Goal: Check status: Check status

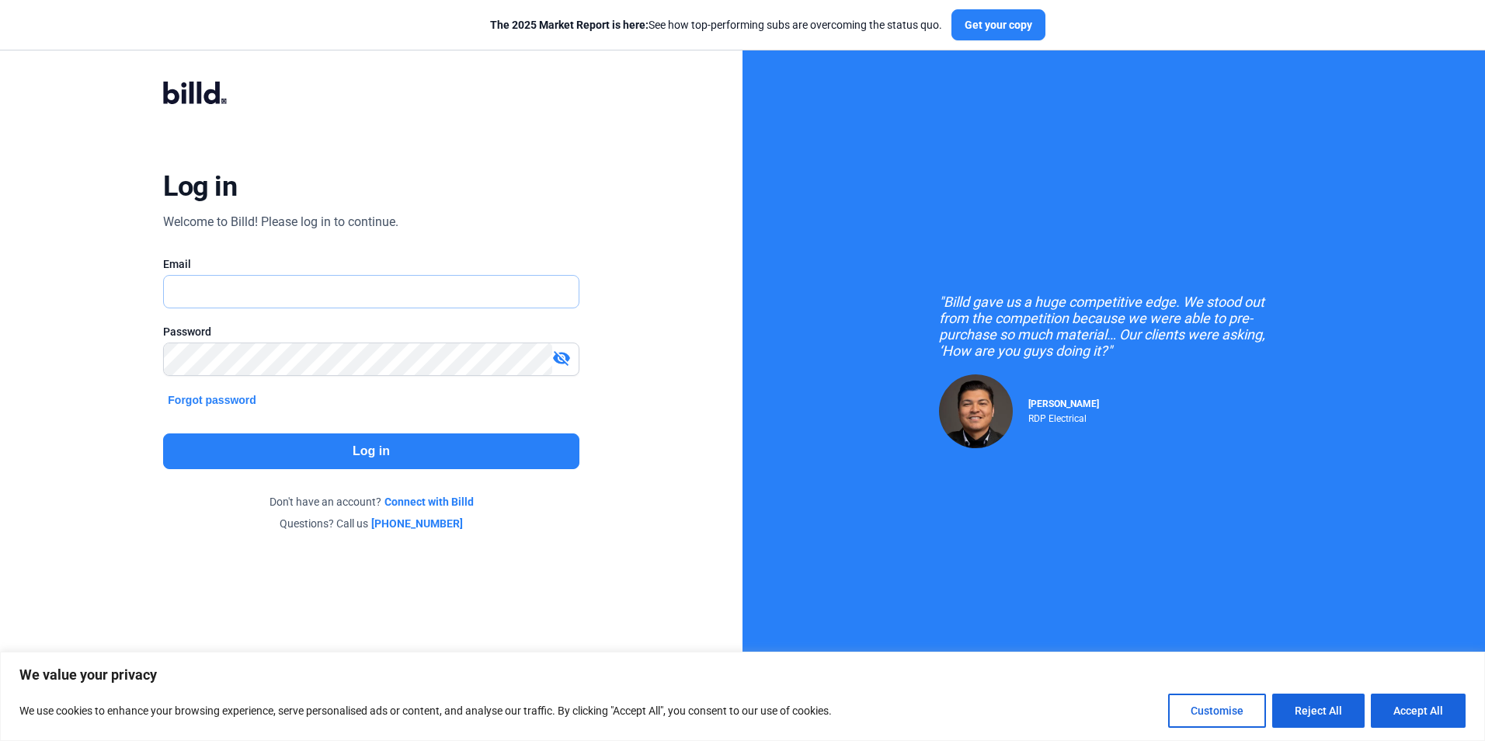
type input "[PERSON_NAME][EMAIL_ADDRESS][DOMAIN_NAME]"
click at [392, 453] on button "Log in" at bounding box center [370, 451] width 415 height 36
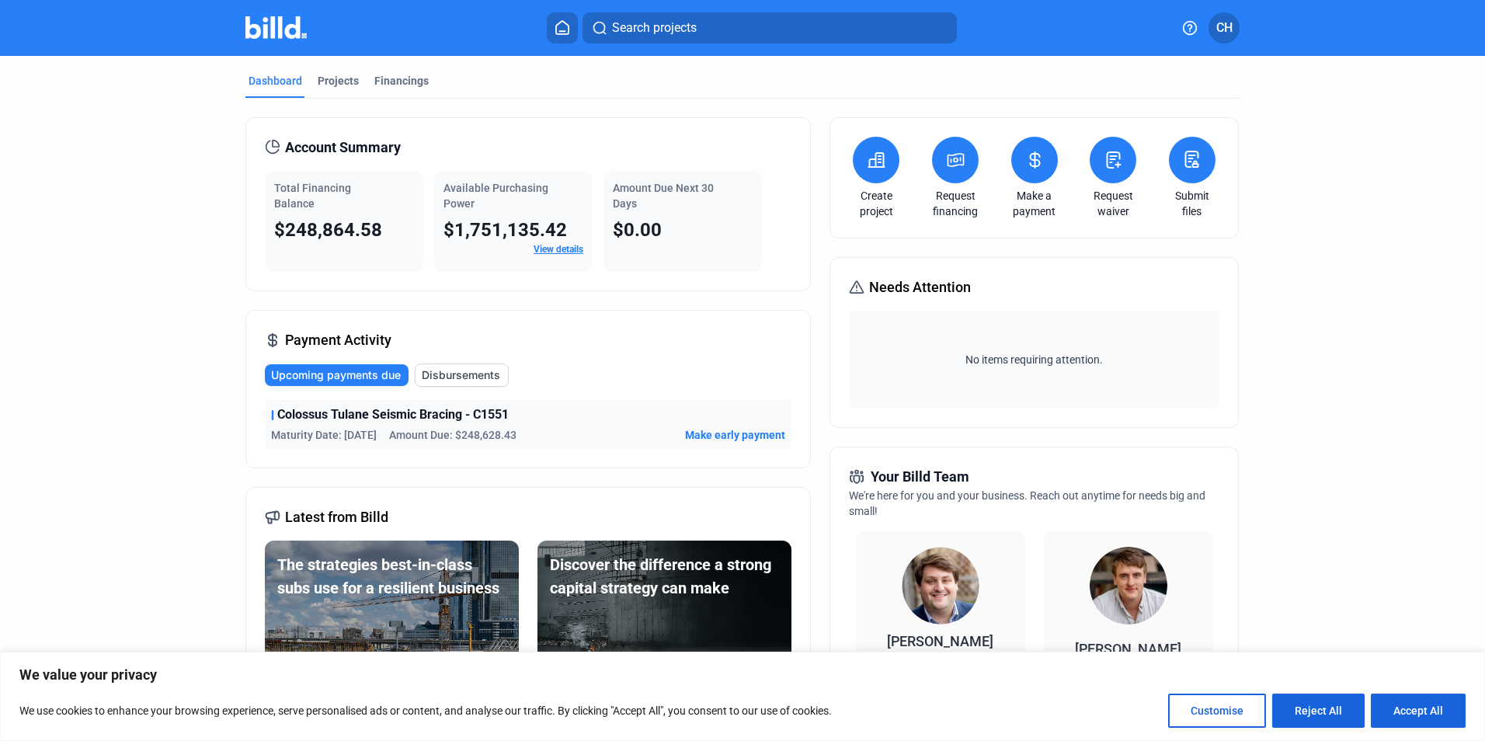
click at [339, 373] on span "Upcoming payments due" at bounding box center [336, 375] width 130 height 16
click at [461, 369] on span "Disbursements" at bounding box center [461, 375] width 78 height 16
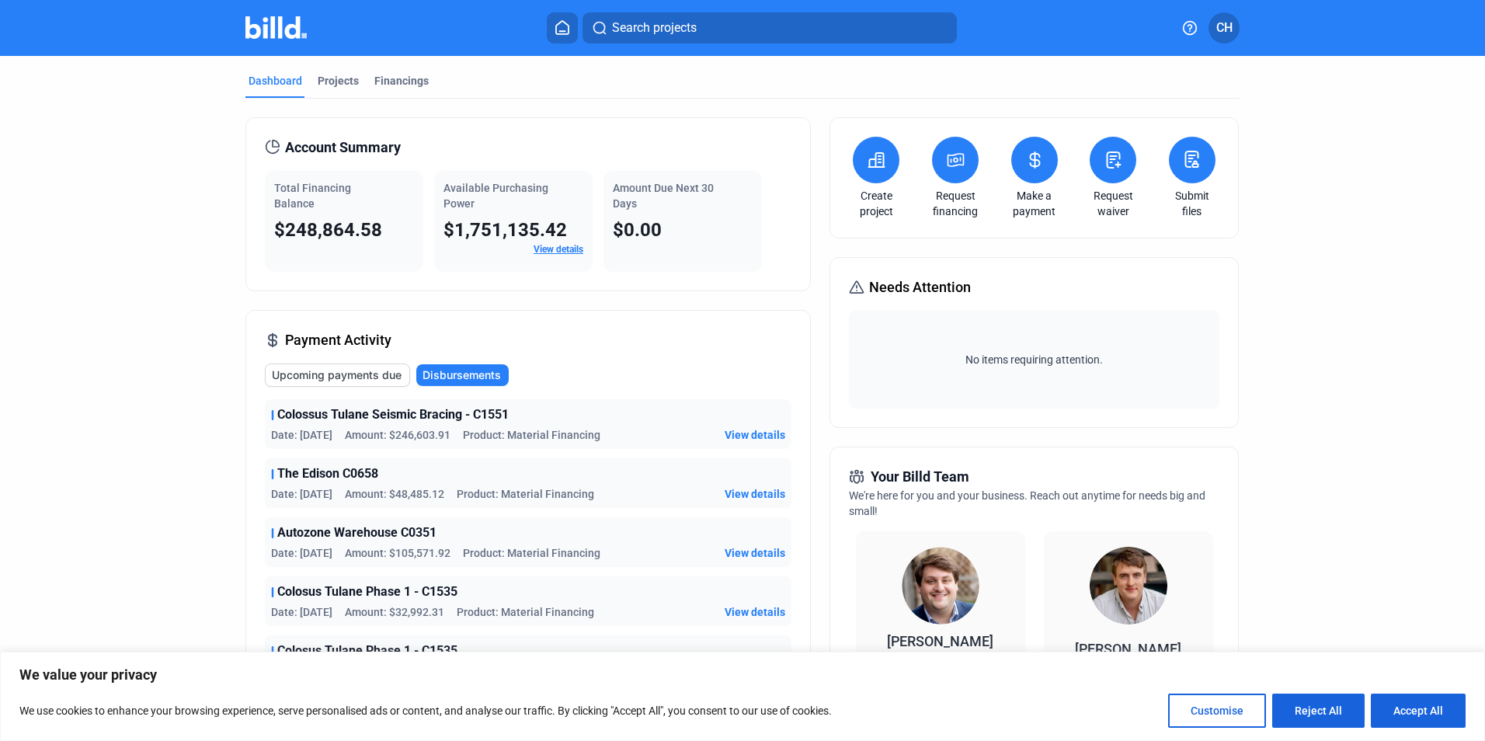
click at [762, 431] on span "View details" at bounding box center [754, 435] width 61 height 16
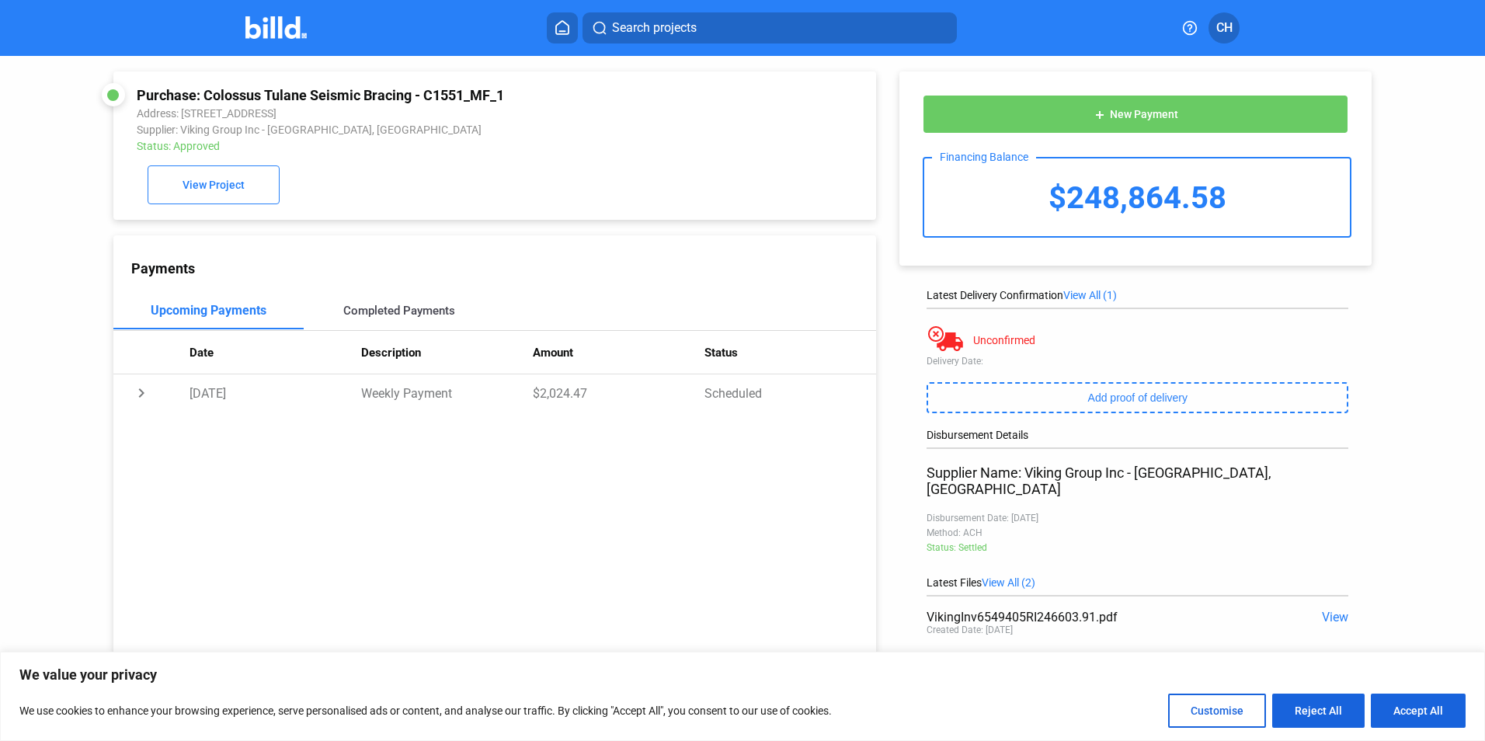
click at [393, 312] on div "Completed Payments" at bounding box center [399, 311] width 112 height 14
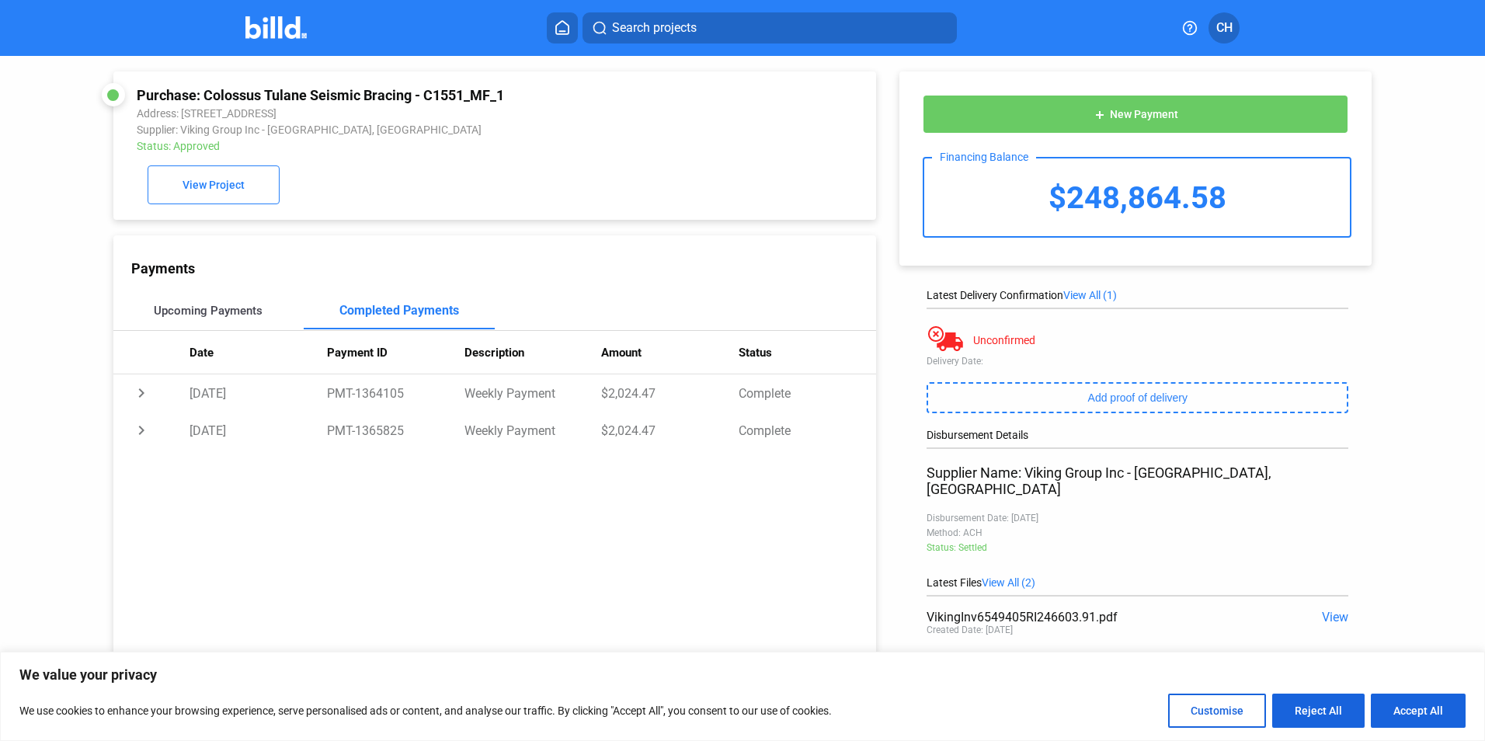
click at [170, 311] on div "Upcoming Payments" at bounding box center [208, 311] width 109 height 14
